Goal: Task Accomplishment & Management: Use online tool/utility

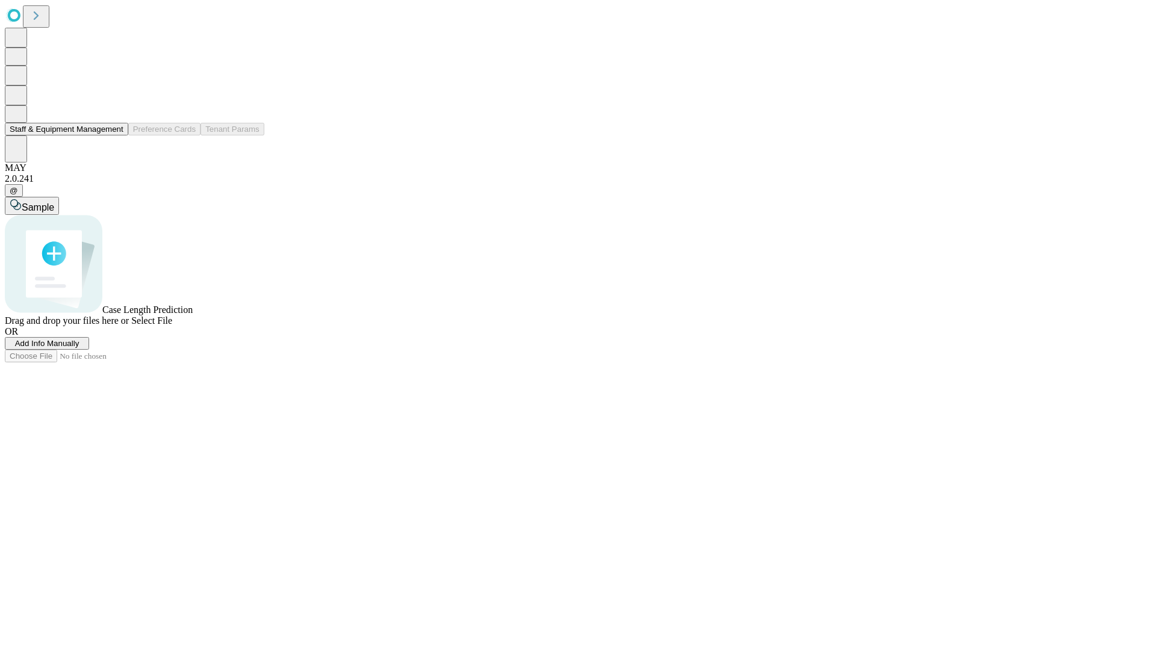
click at [115, 135] on button "Staff & Equipment Management" at bounding box center [66, 129] width 123 height 13
